Goal: Task Accomplishment & Management: Use online tool/utility

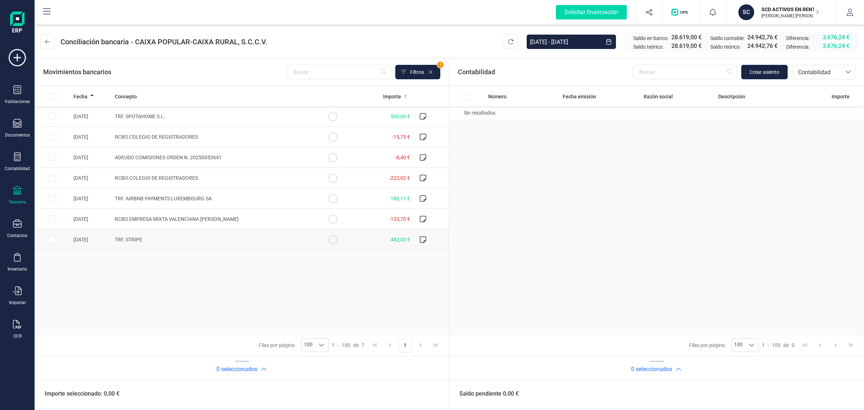
click at [98, 245] on td "[DATE]" at bounding box center [91, 239] width 41 height 21
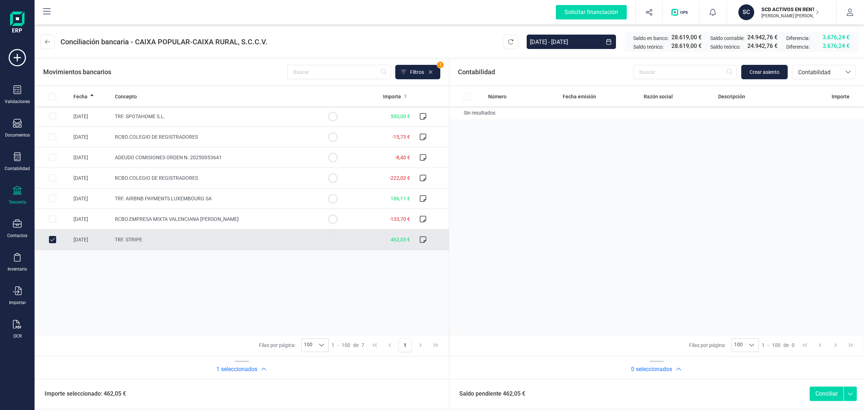
click at [55, 239] on input "Row Unselected b5a8eb0d-2bb9-4259-a491-34dbc07d7e1c" at bounding box center [52, 239] width 7 height 7
checkbox input "false"
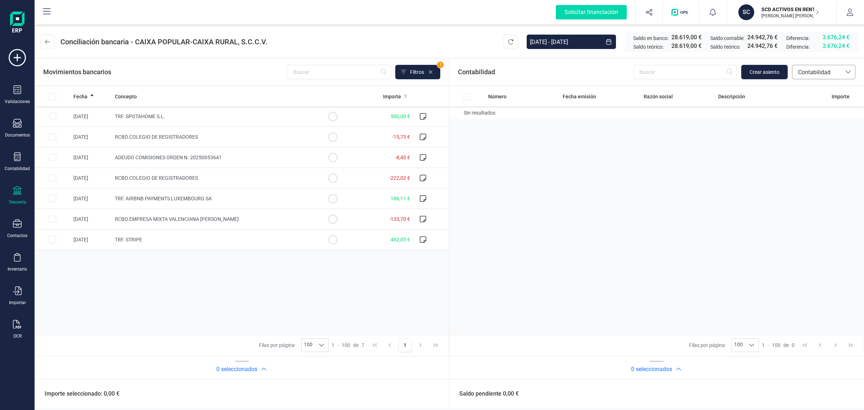
click at [822, 78] on div "bancos.conciliacion.modal.headerAccounting bancos.conciliacion.modal.headerAcco…" at bounding box center [823, 72] width 63 height 14
click at [809, 121] on span "Facturas" at bounding box center [809, 121] width 22 height 9
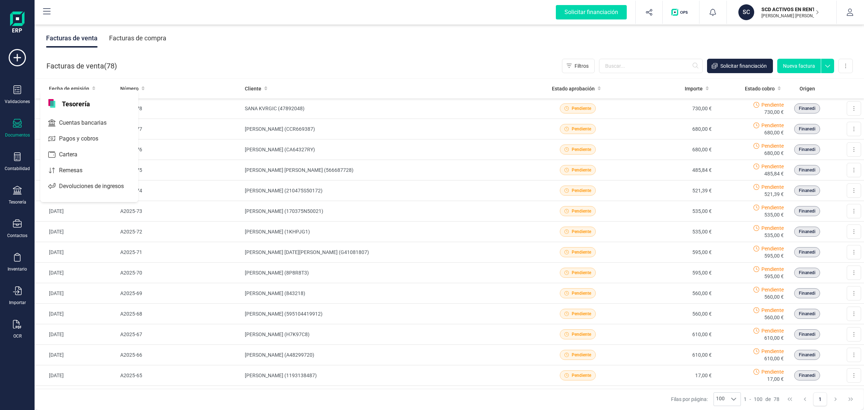
click at [74, 122] on span "Cuentas bancarias" at bounding box center [87, 122] width 63 height 9
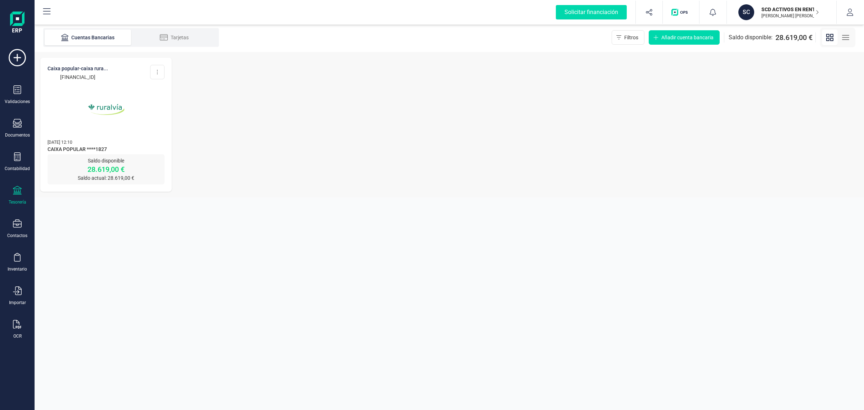
click at [134, 136] on img at bounding box center [106, 109] width 60 height 60
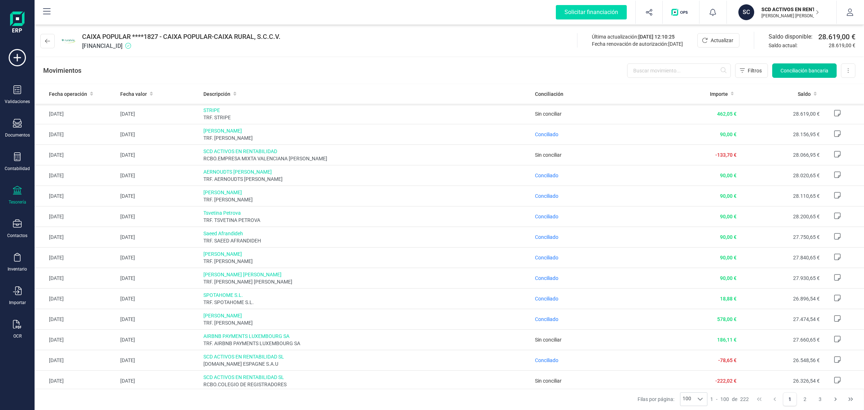
click at [801, 71] on span "Conciliación bancaria" at bounding box center [805, 70] width 48 height 7
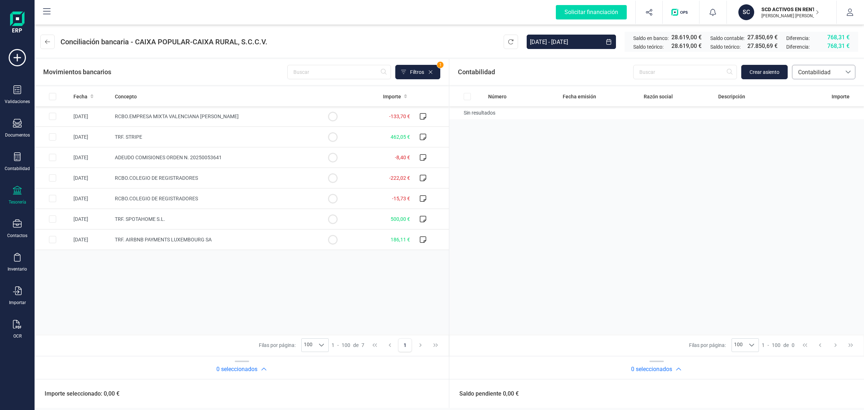
click at [843, 69] on div at bounding box center [848, 72] width 14 height 14
click at [22, 161] on div "Contabilidad" at bounding box center [17, 161] width 29 height 19
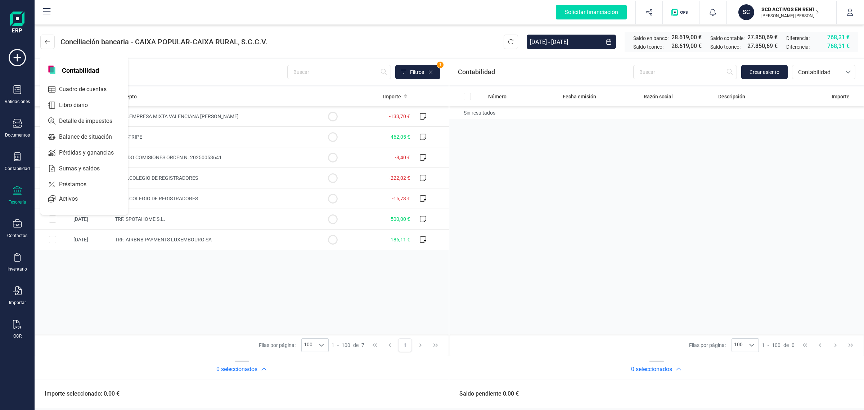
click at [768, 17] on p "[PERSON_NAME] [PERSON_NAME]" at bounding box center [790, 16] width 58 height 6
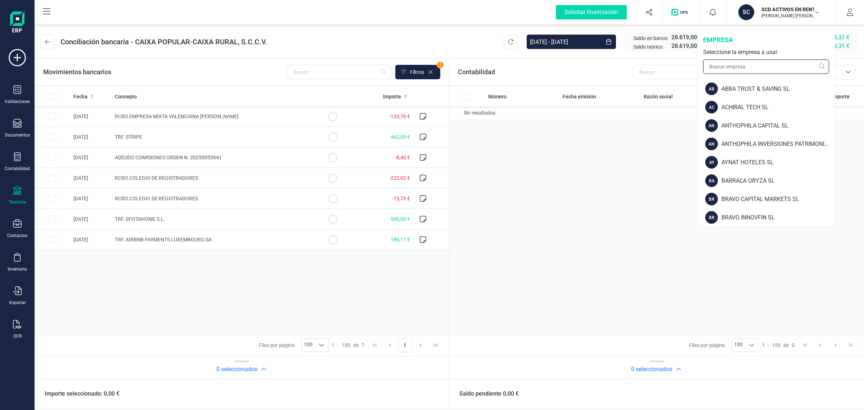
click at [722, 66] on input "text" at bounding box center [766, 66] width 126 height 14
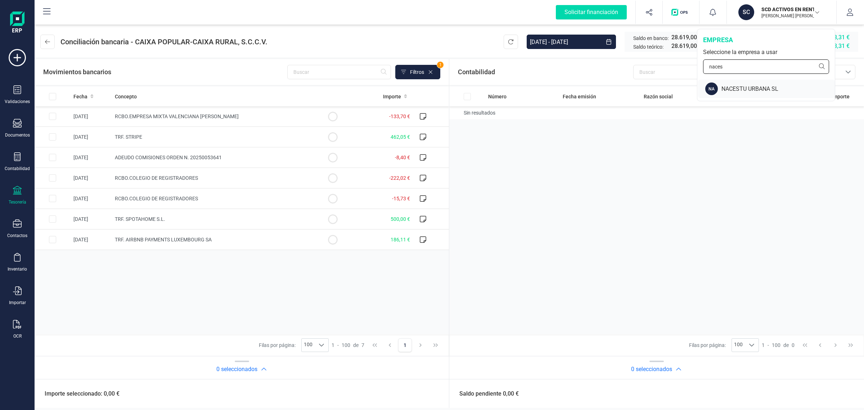
type input "naces"
click at [770, 88] on div "NACESTU URBANA SL" at bounding box center [777, 89] width 113 height 9
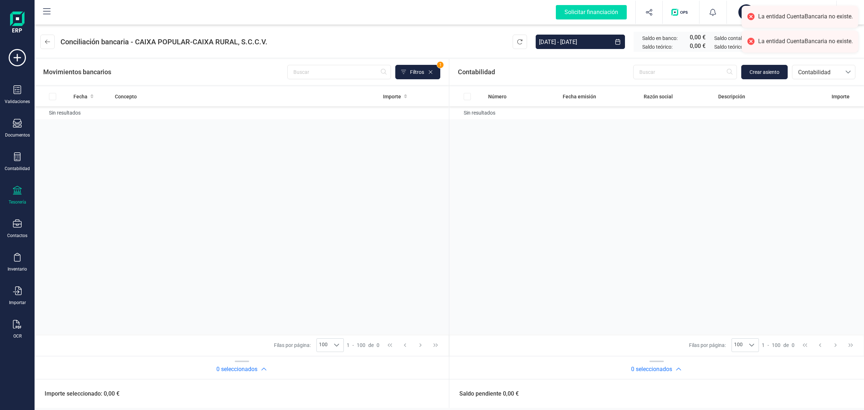
click at [13, 189] on icon at bounding box center [17, 190] width 9 height 9
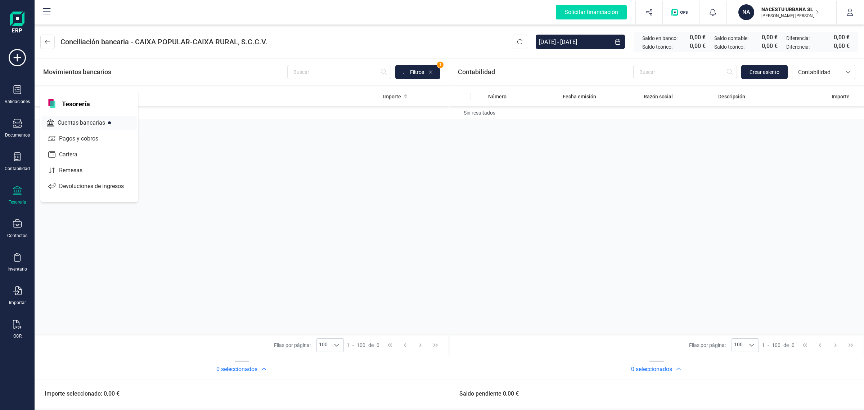
click at [81, 120] on span "Cuentas bancarias" at bounding box center [86, 122] width 63 height 9
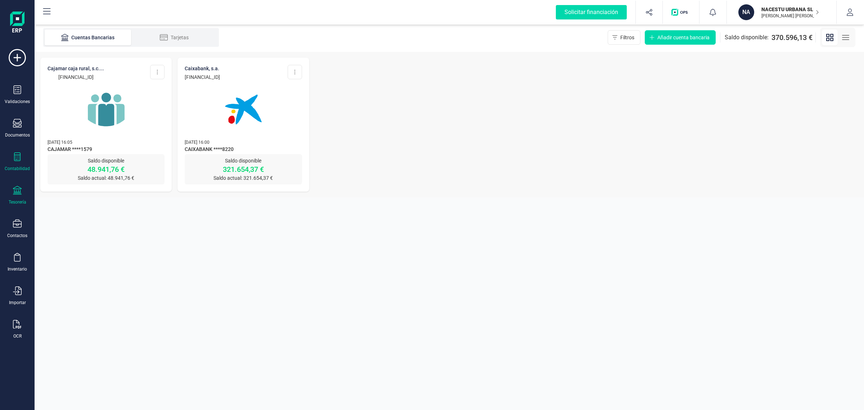
click at [24, 161] on div "Contabilidad" at bounding box center [17, 161] width 29 height 19
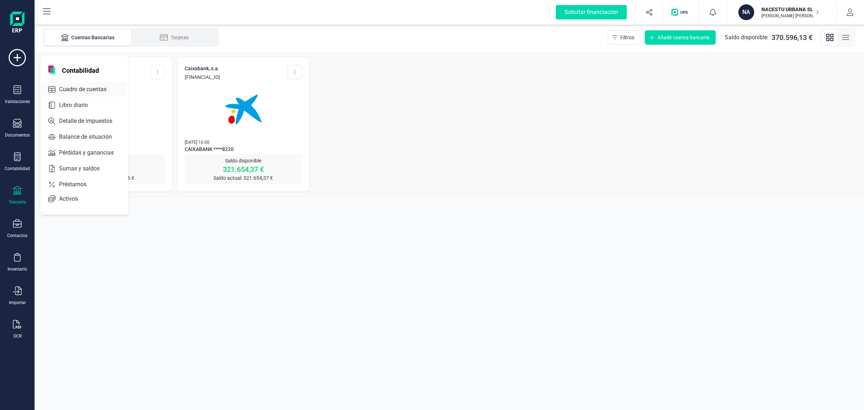
click at [106, 91] on span "Cuadro de cuentas" at bounding box center [87, 89] width 63 height 9
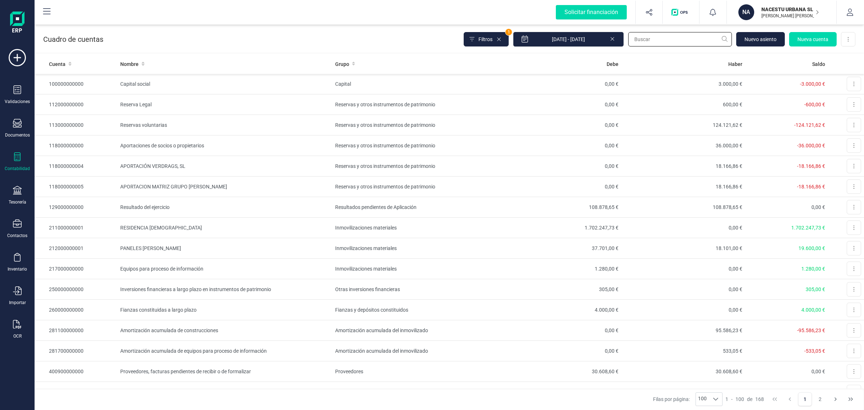
click at [645, 39] on input "text" at bounding box center [680, 39] width 104 height 14
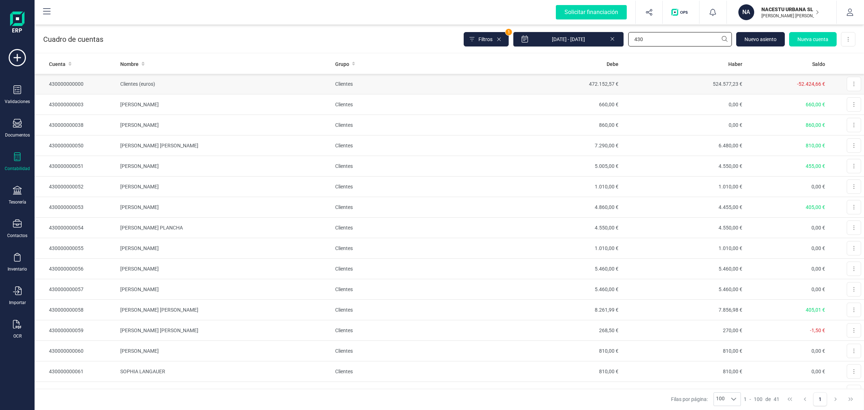
type input "430"
click at [233, 81] on td "Clientes (euros)" at bounding box center [224, 84] width 215 height 21
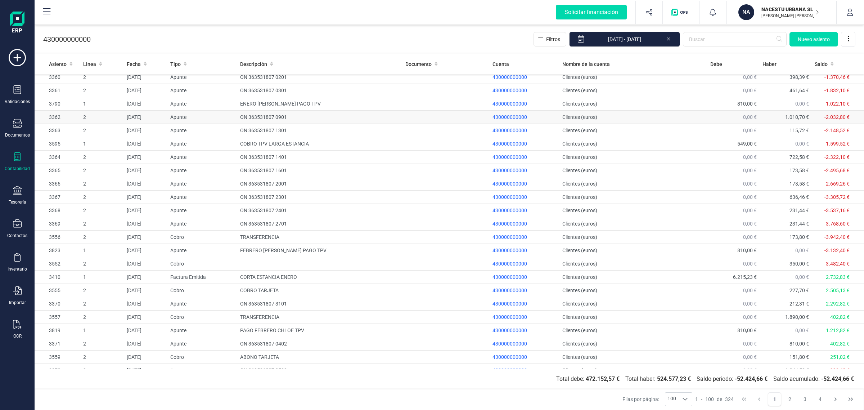
scroll to position [45, 0]
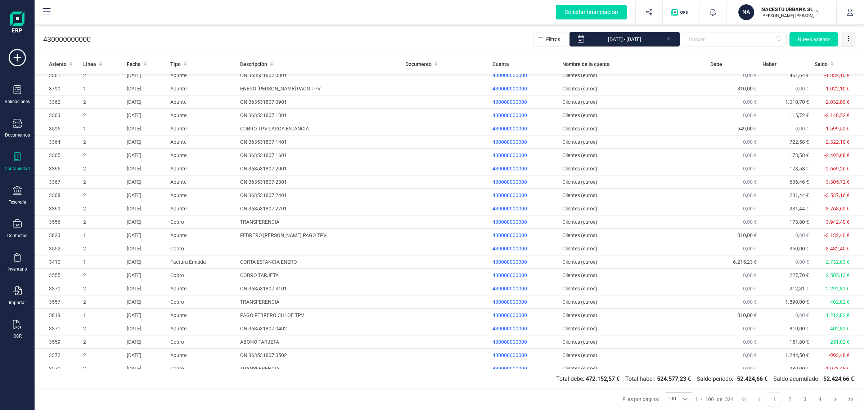
click at [849, 38] on icon at bounding box center [848, 38] width 7 height 7
click at [427, 35] on div "430000000000 Filtros [DATE] - [DATE] [GEOGRAPHIC_DATA]" at bounding box center [449, 38] width 829 height 30
click at [693, 40] on input "text" at bounding box center [735, 39] width 104 height 14
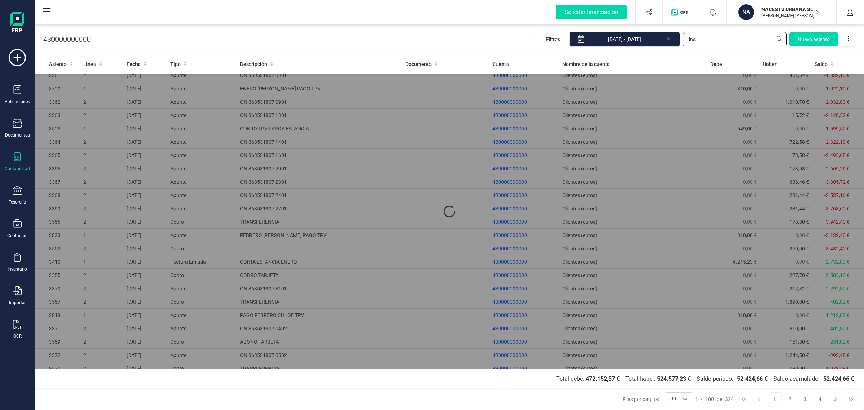
scroll to position [0, 0]
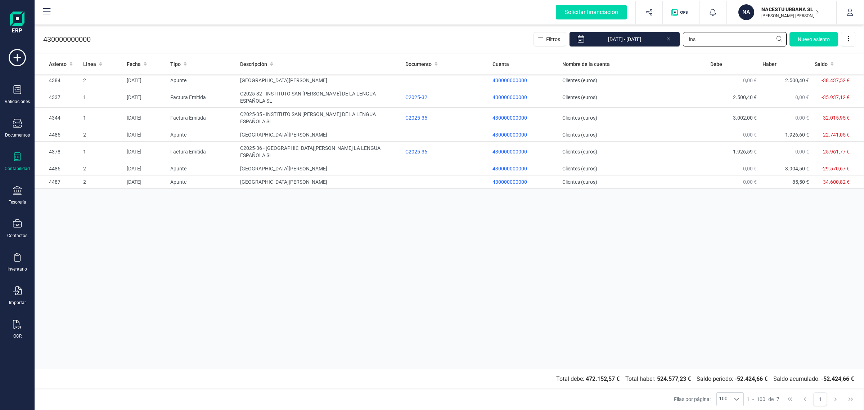
type input "ins"
click at [19, 194] on div at bounding box center [17, 191] width 9 height 10
click at [84, 119] on span "Cuentas bancarias" at bounding box center [87, 122] width 63 height 9
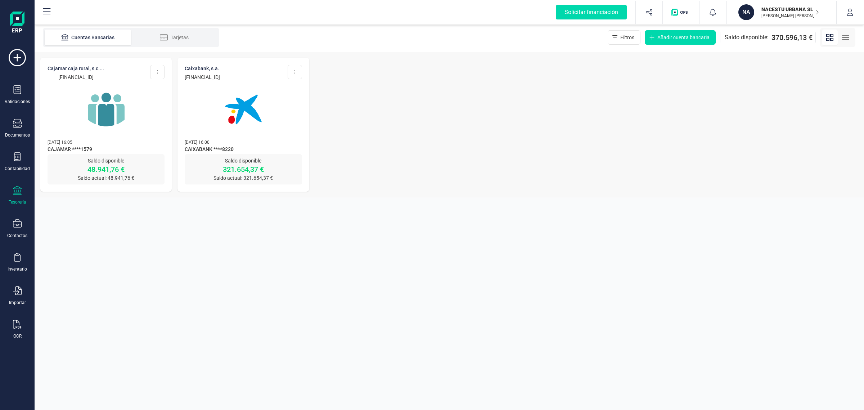
click at [102, 117] on img at bounding box center [106, 109] width 60 height 60
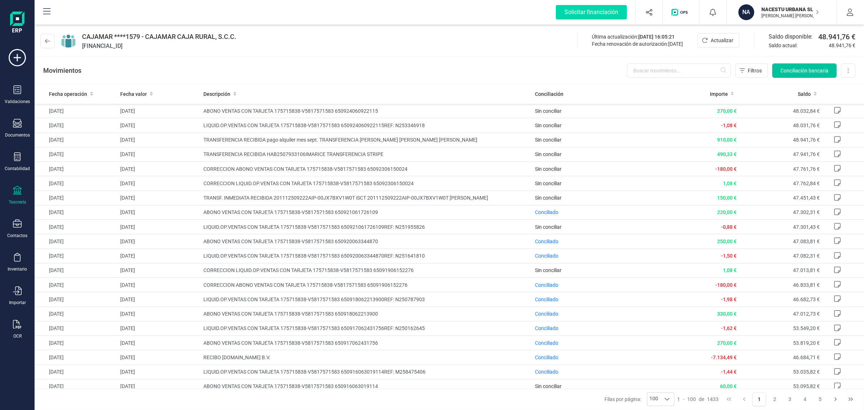
click at [820, 67] on span "Conciliación bancaria" at bounding box center [805, 70] width 48 height 7
